Goal: Transaction & Acquisition: Purchase product/service

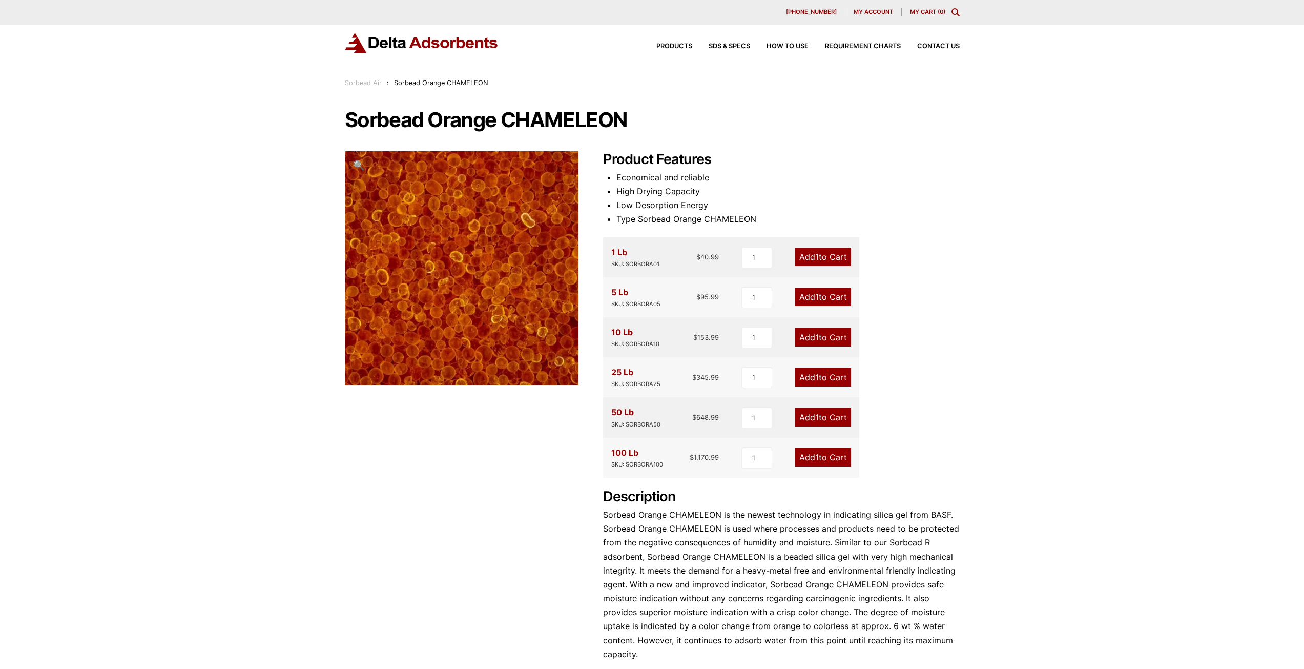
click at [828, 340] on link "Add 1 to Cart" at bounding box center [823, 337] width 56 height 18
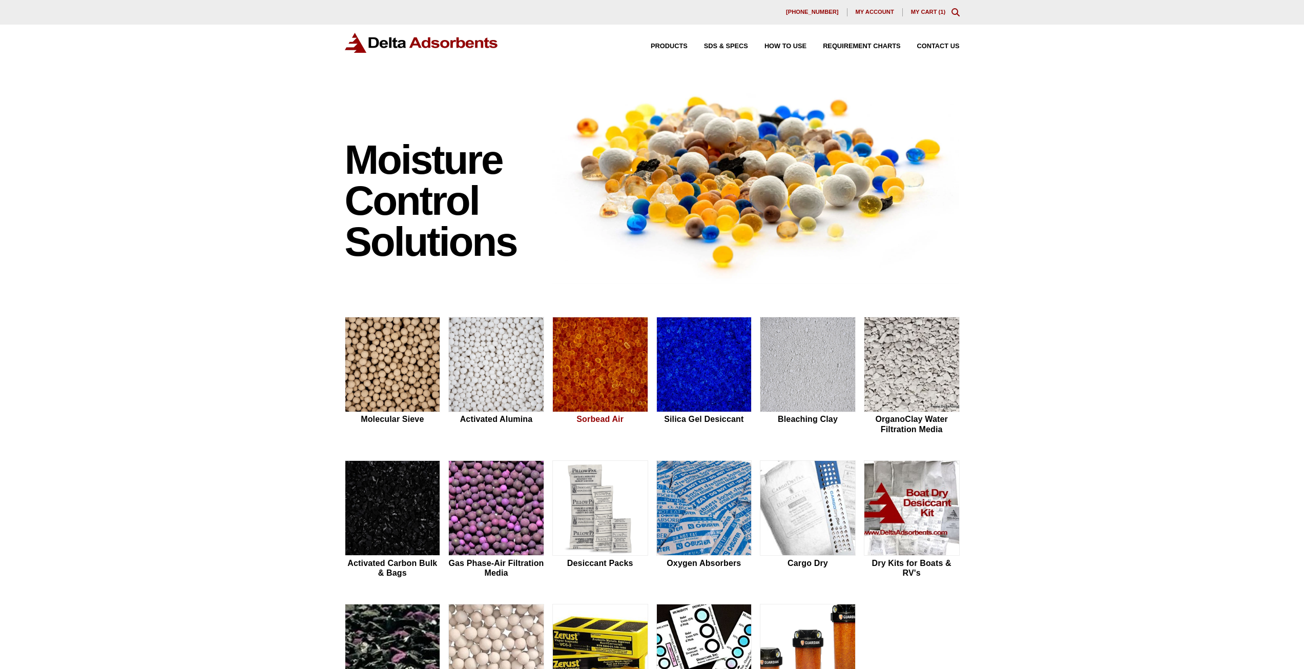
click at [607, 377] on img at bounding box center [600, 364] width 95 height 95
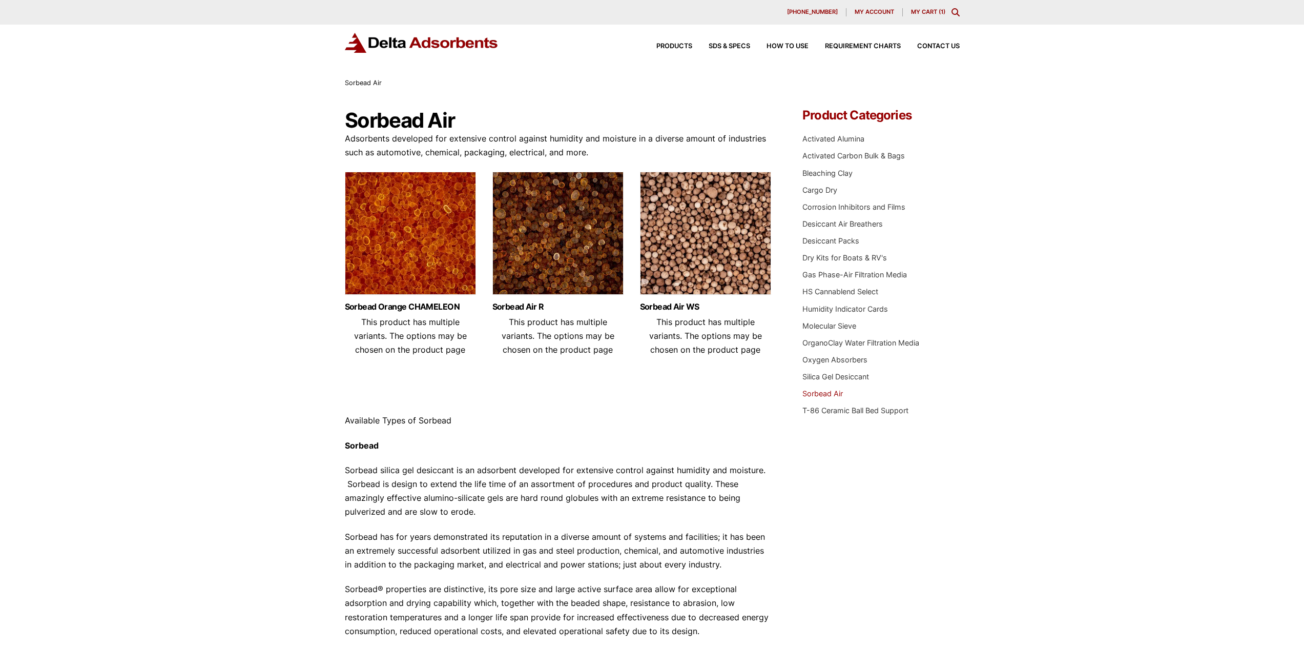
click at [427, 246] on img at bounding box center [410, 236] width 131 height 128
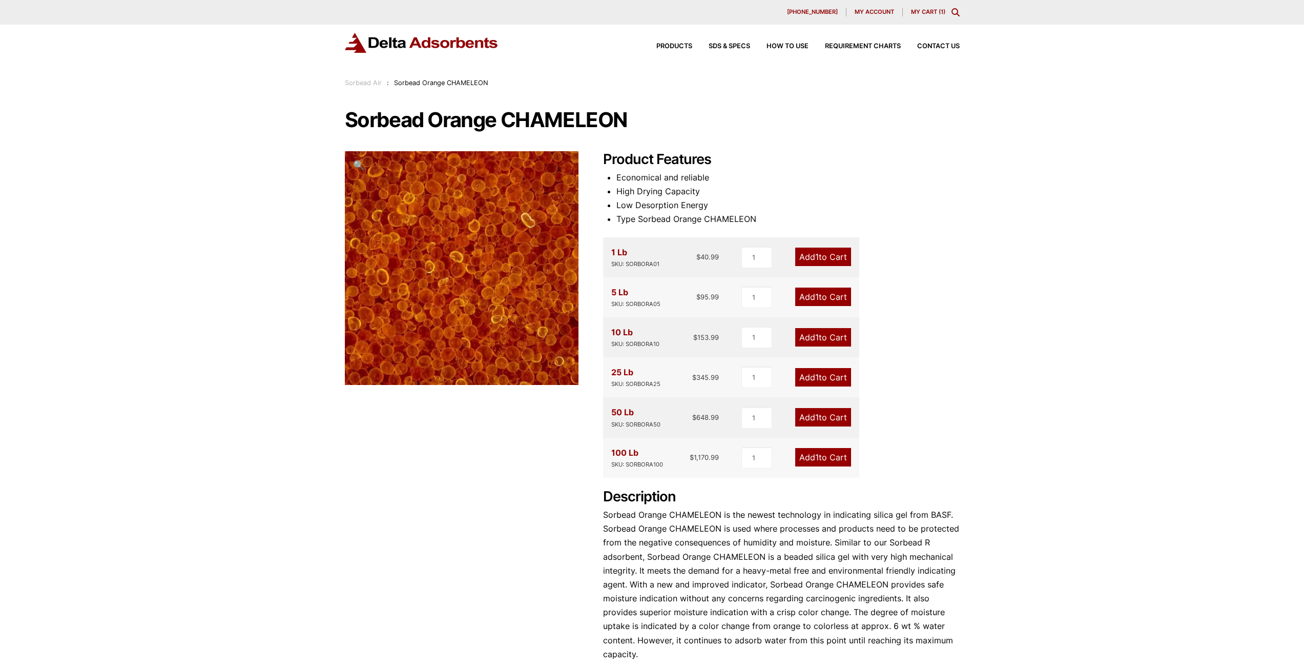
click at [929, 13] on link "My Cart ( 1 )" at bounding box center [928, 11] width 34 height 7
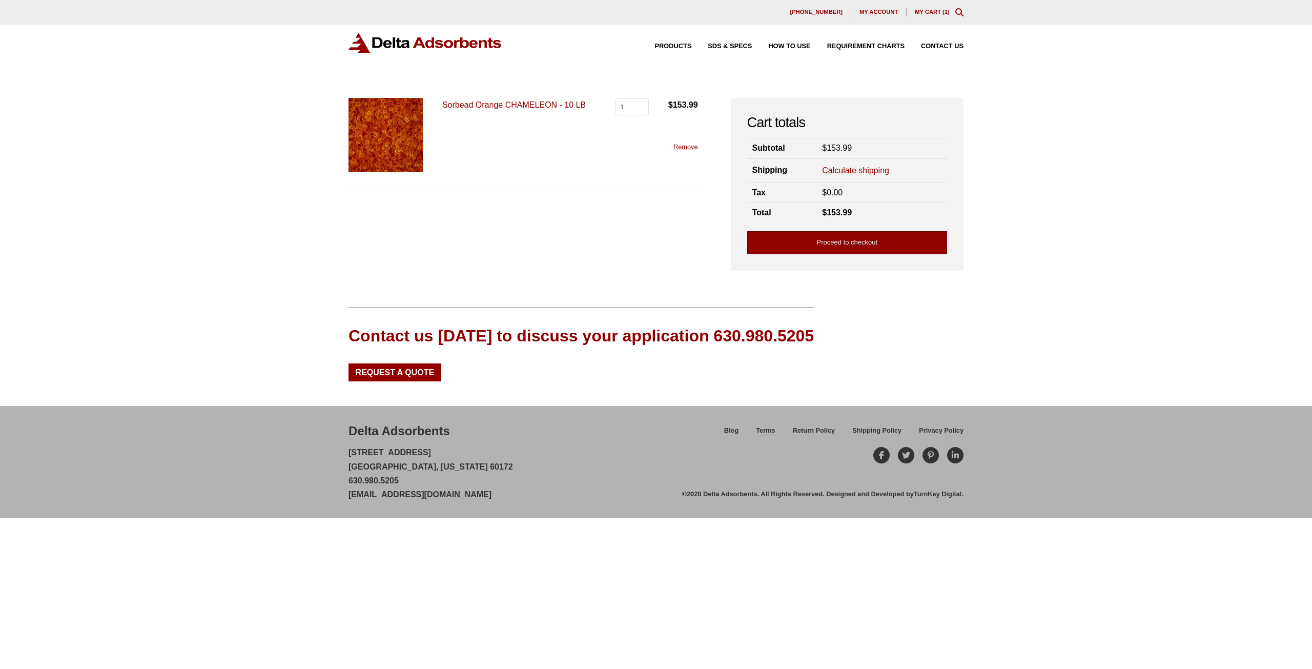
click at [850, 241] on link "Proceed to checkout" at bounding box center [847, 242] width 200 height 23
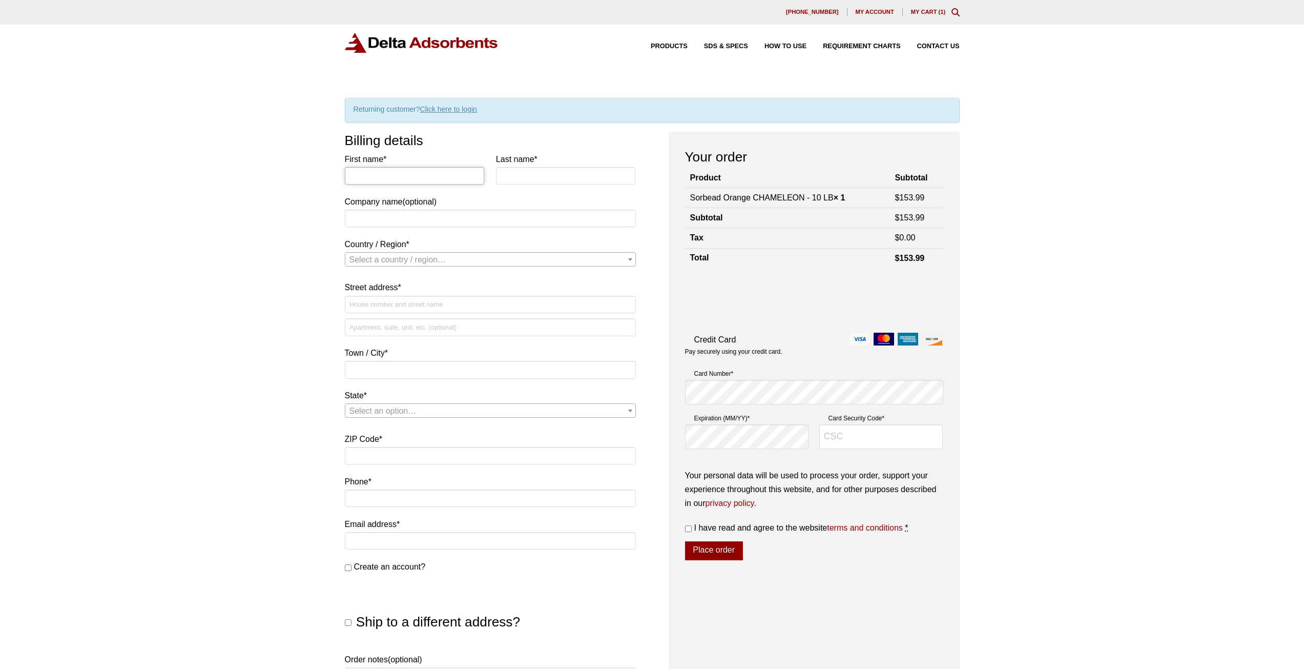
click at [385, 181] on input "First name *" at bounding box center [415, 175] width 140 height 17
type input "Guy"
type input "Fausnaught"
select select "US"
type input "[STREET_ADDRESS]"
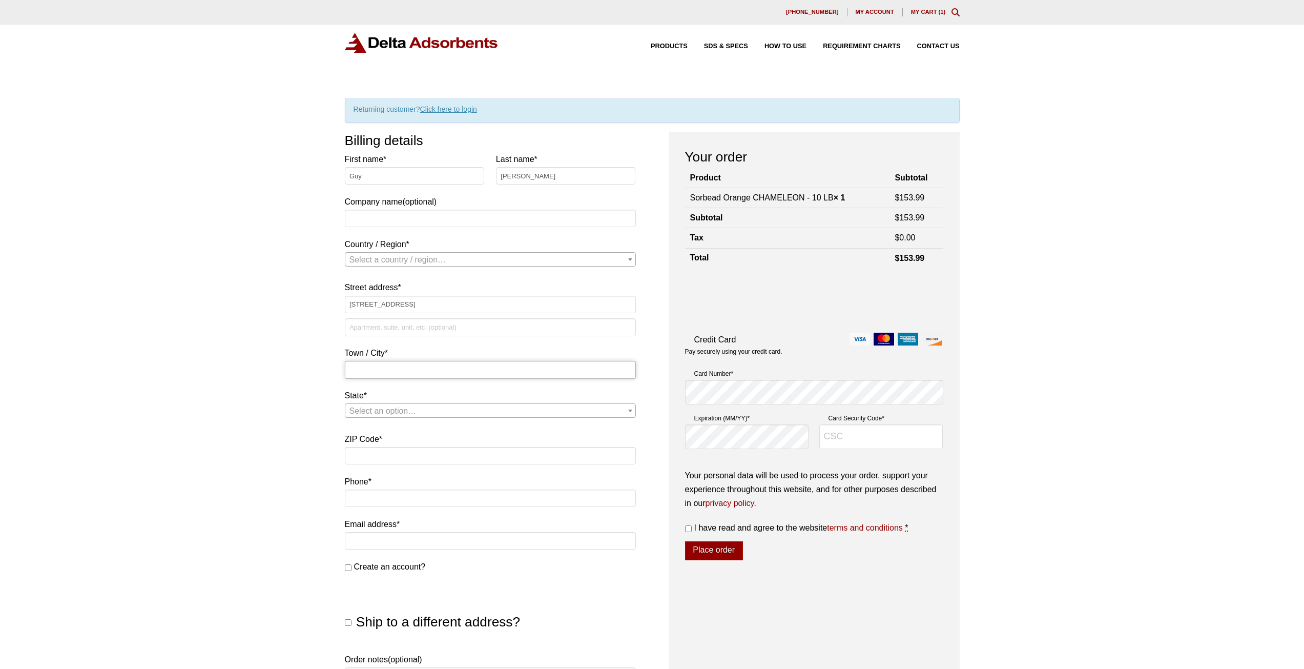
type input "Gainesville"
type input "32607"
select select "US"
select select "FL"
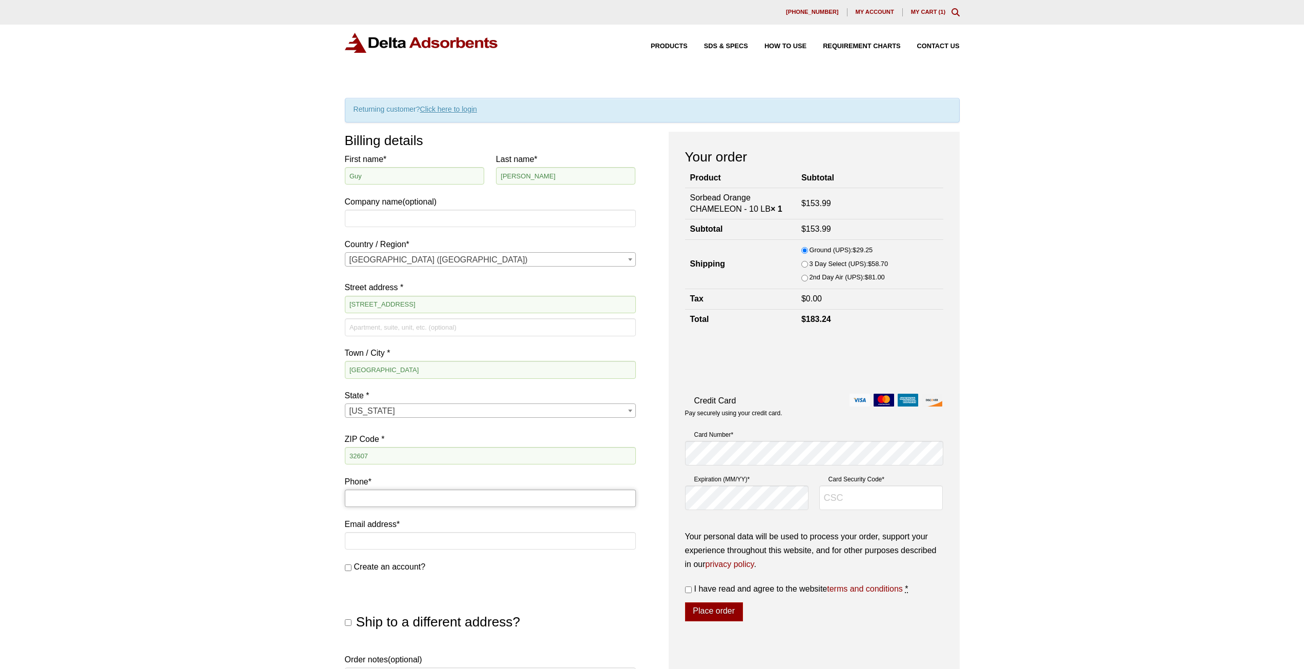
click at [386, 500] on input "Phone *" at bounding box center [490, 497] width 291 height 17
type input "2"
type input "[PHONE_NUMBER]"
click at [406, 541] on input "Email address *" at bounding box center [490, 540] width 291 height 17
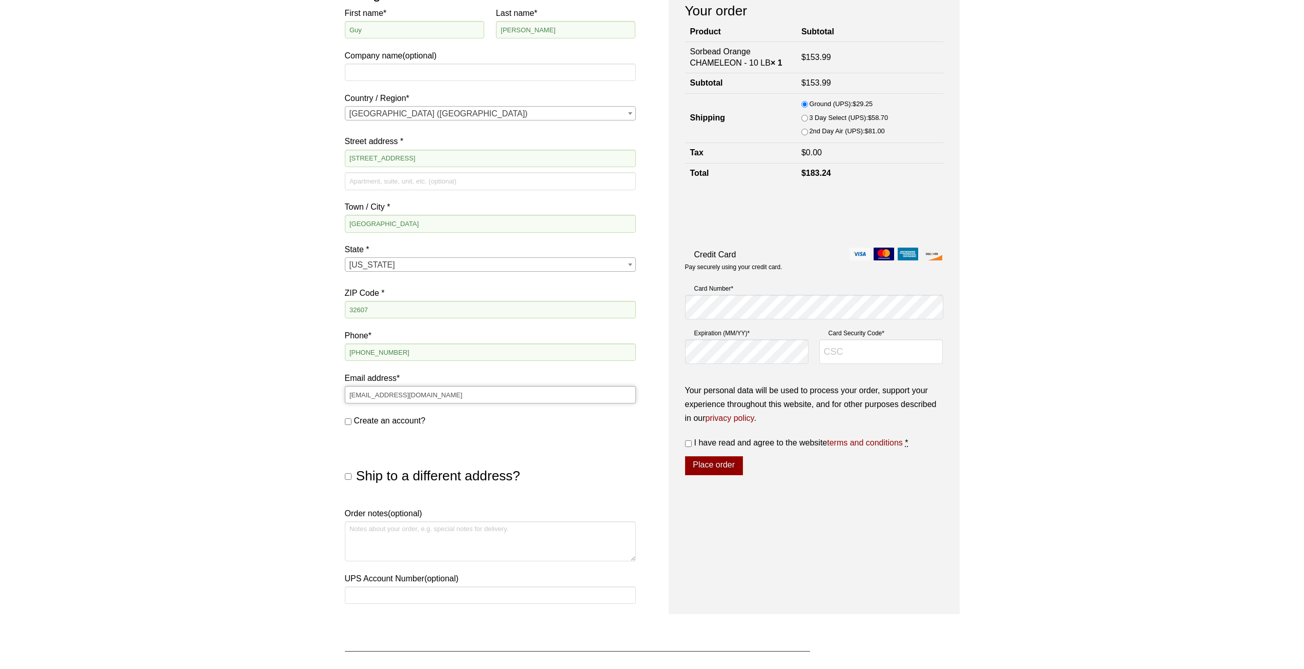
scroll to position [205, 0]
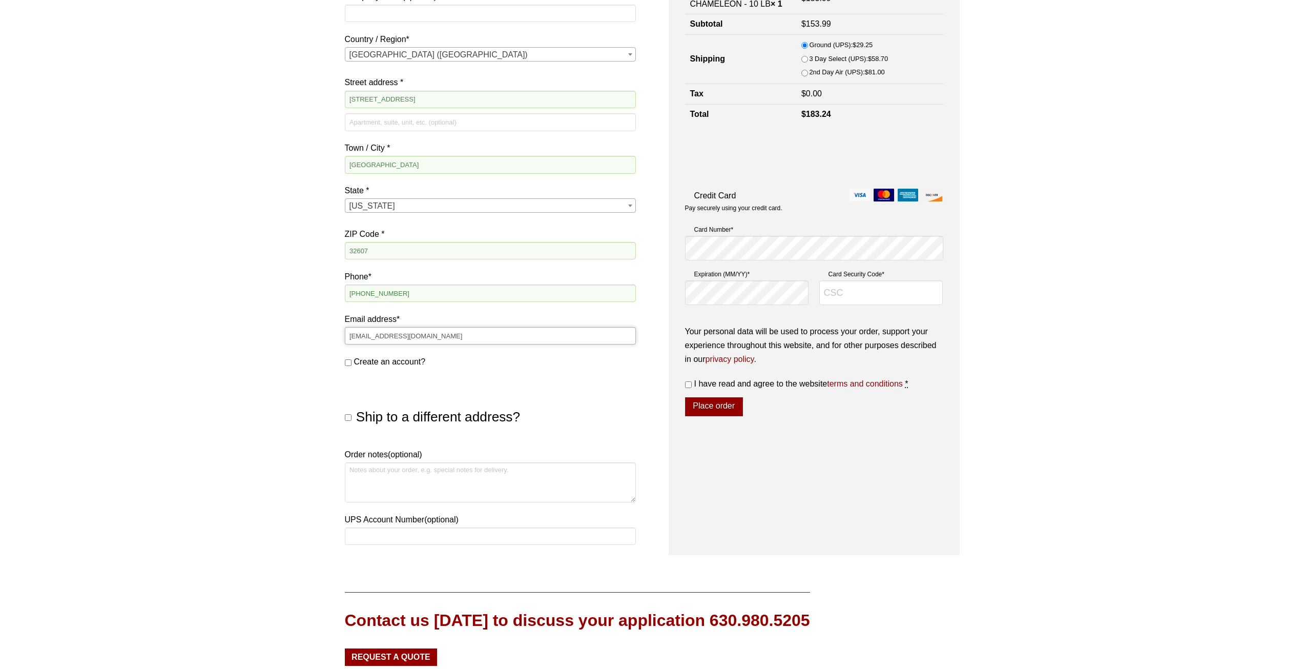
type input "[EMAIL_ADDRESS][DOMAIN_NAME]"
click at [686, 378] on label "I have read and agree to the website terms and conditions *" at bounding box center [814, 384] width 258 height 14
click at [686, 381] on input "I have read and agree to the website terms and conditions *" at bounding box center [688, 384] width 7 height 7
checkbox input "true"
click at [870, 296] on input "Card Security Code *" at bounding box center [881, 292] width 124 height 25
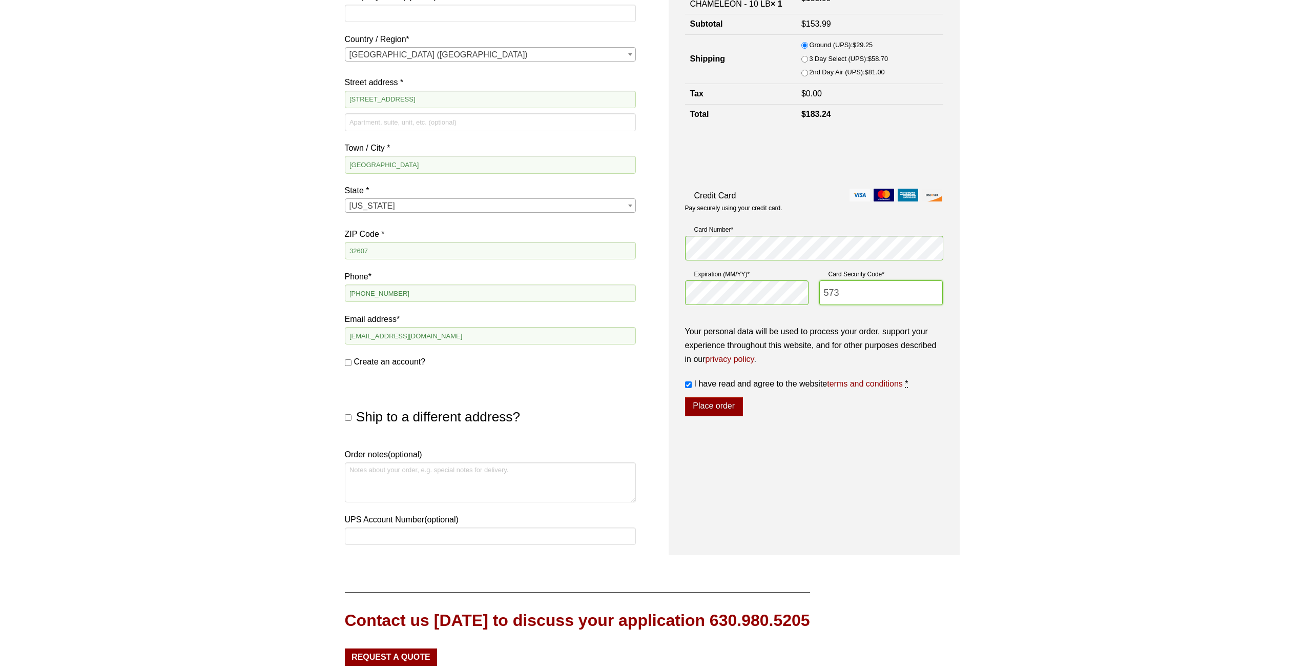
type input "573"
click at [853, 423] on div "Your order Product Subtotal Sorbead Orange CHAMELEON - 10 LB × 1 $ 153.99 Subto…" at bounding box center [814, 241] width 291 height 628
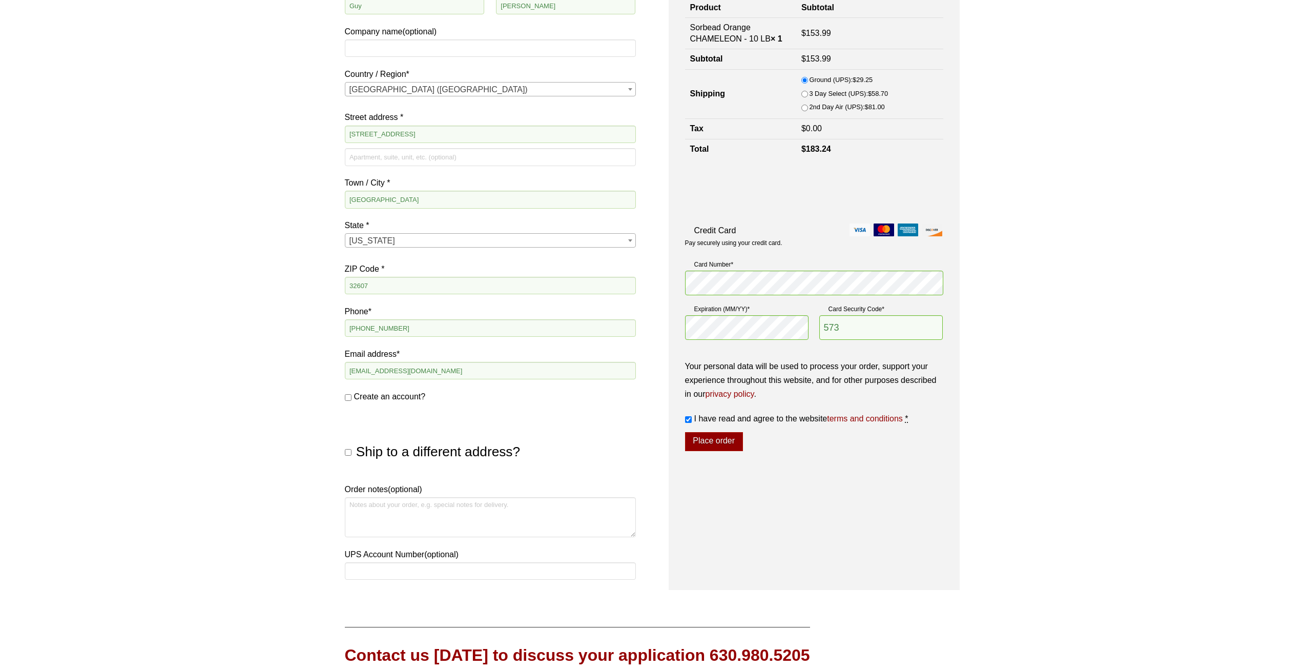
scroll to position [0, 0]
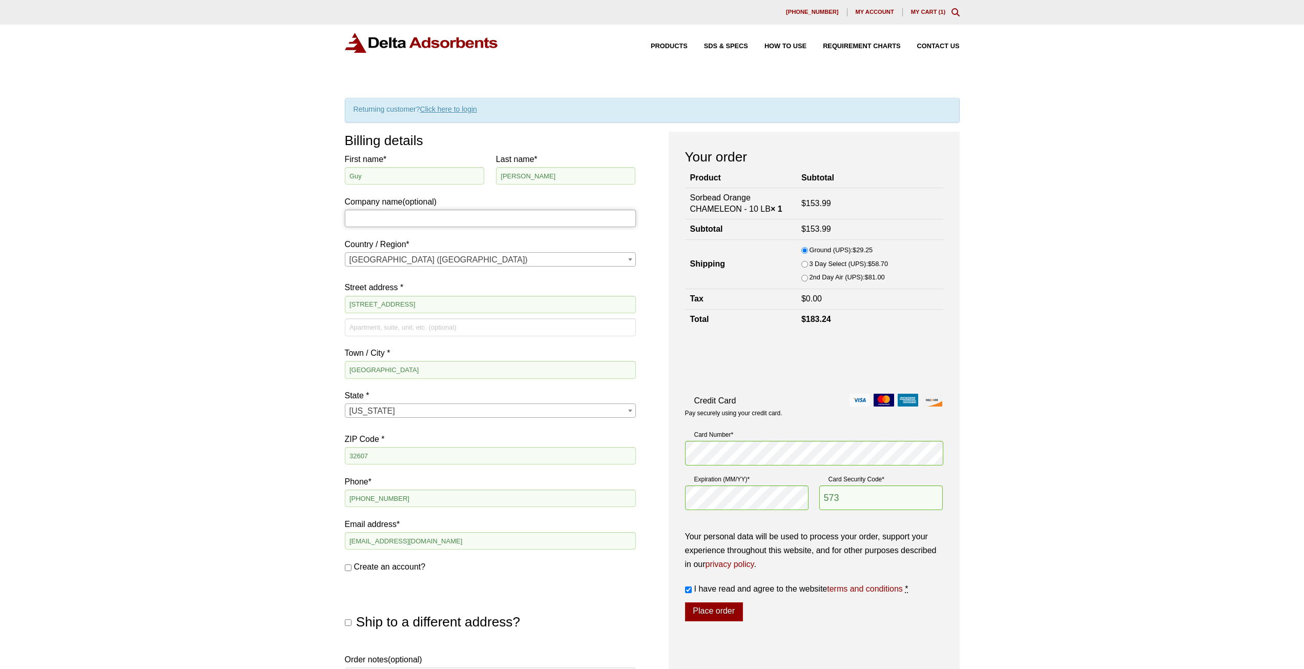
click at [417, 223] on input "Company name (optional)" at bounding box center [490, 218] width 291 height 17
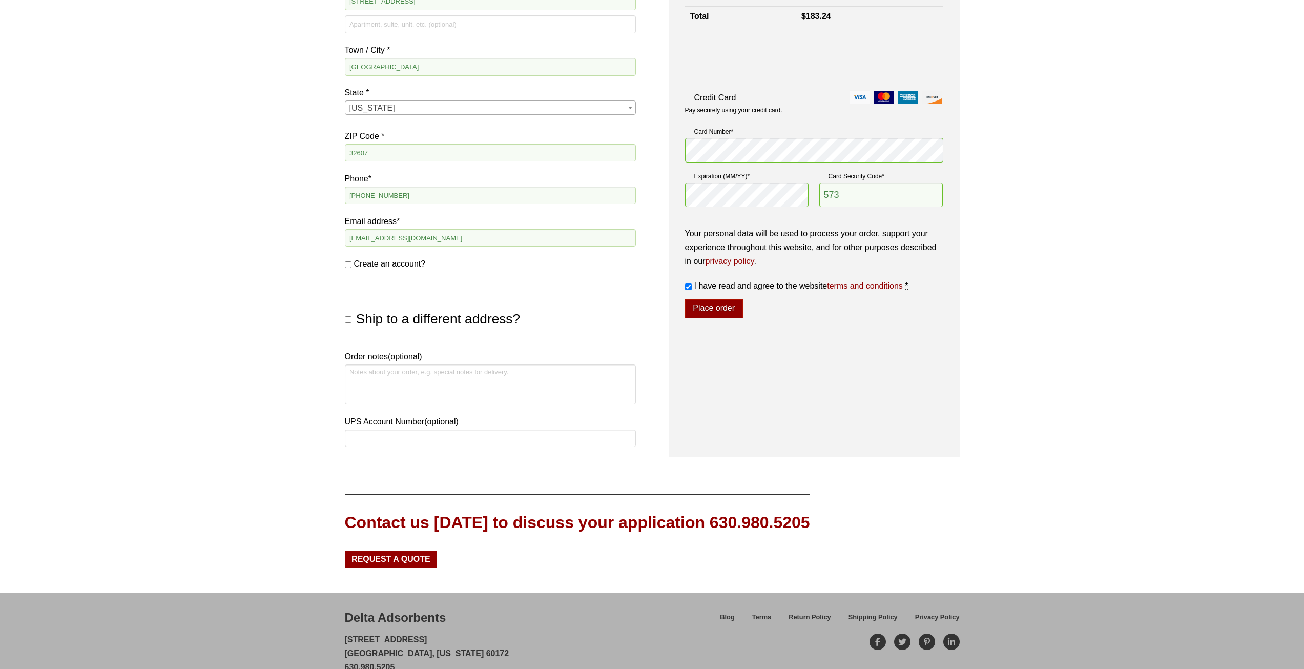
scroll to position [307, 0]
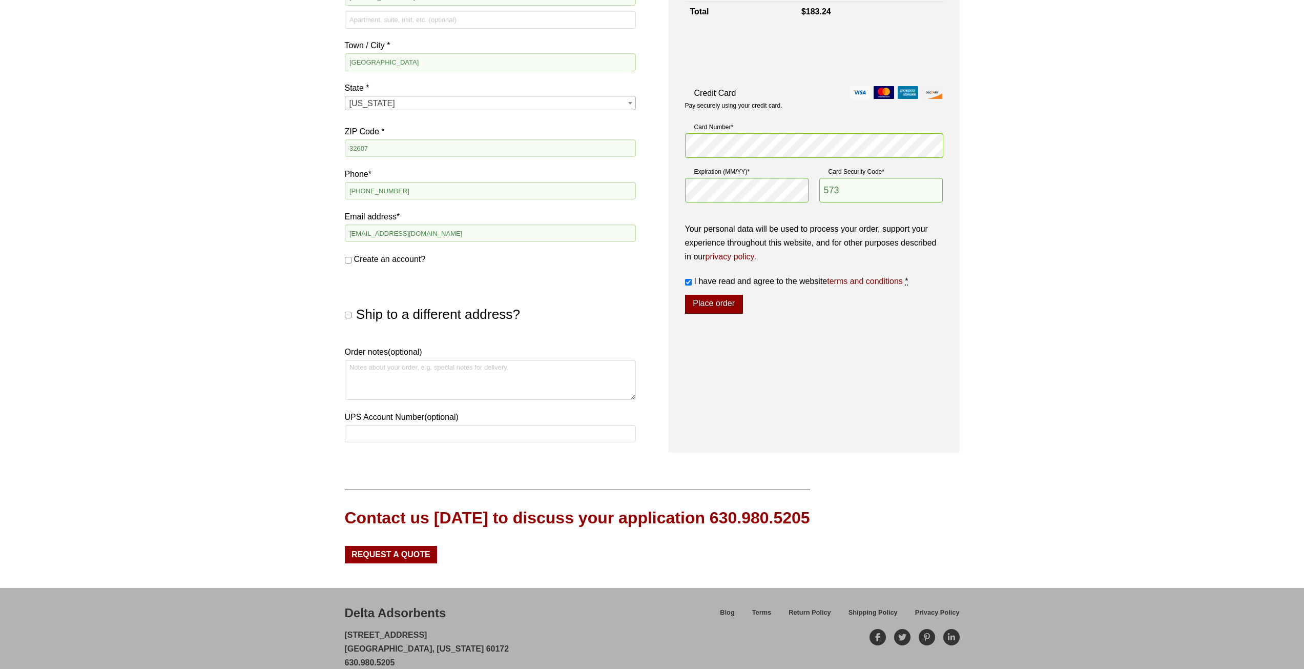
type input "Battelle"
click at [730, 306] on button "Place order" at bounding box center [714, 304] width 58 height 19
